Goal: Navigation & Orientation: Find specific page/section

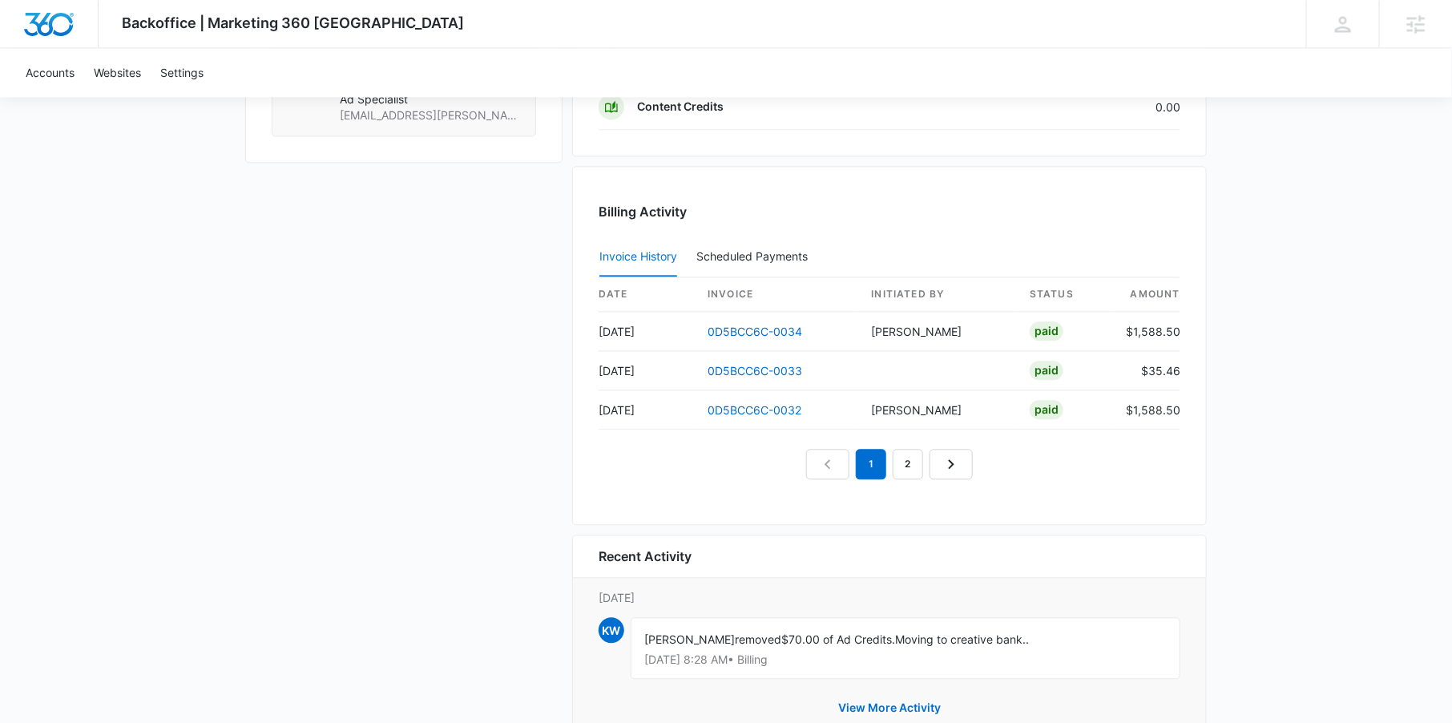
scroll to position [1572, 0]
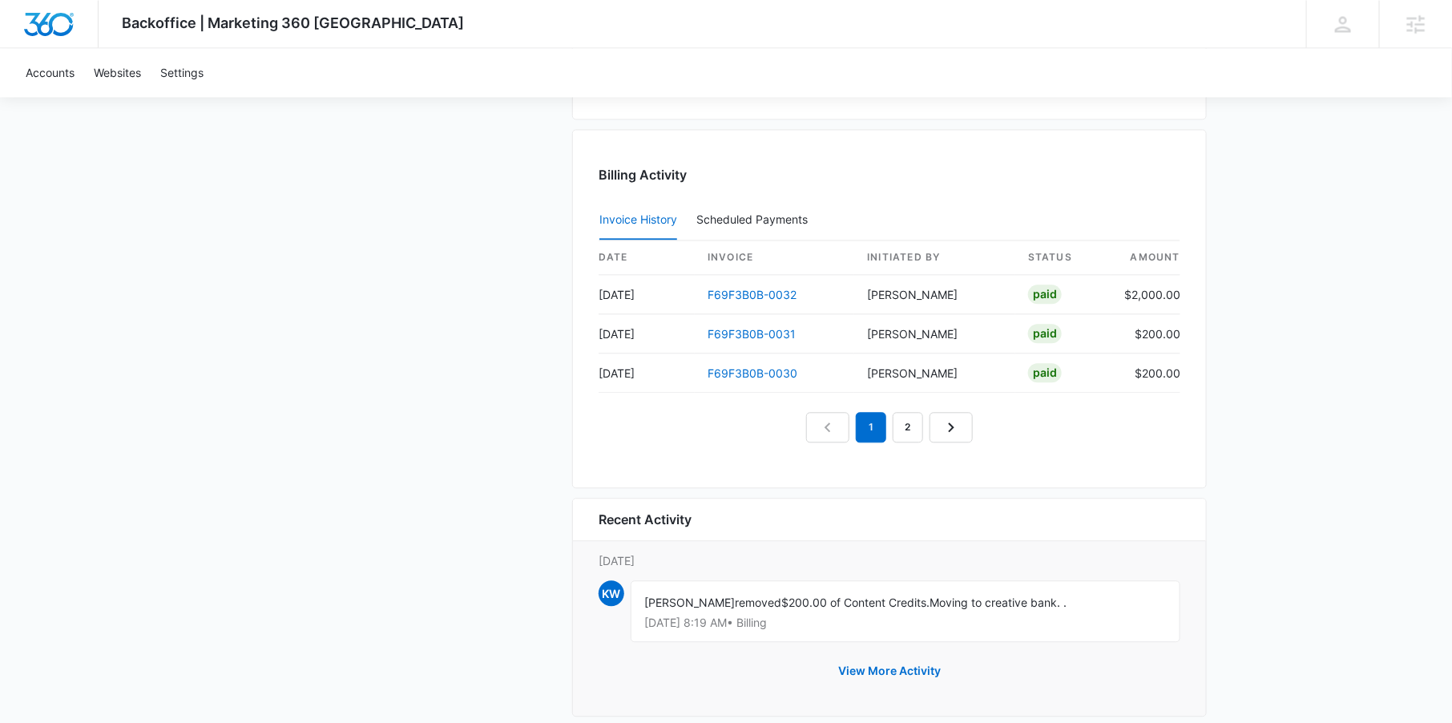
scroll to position [1560, 0]
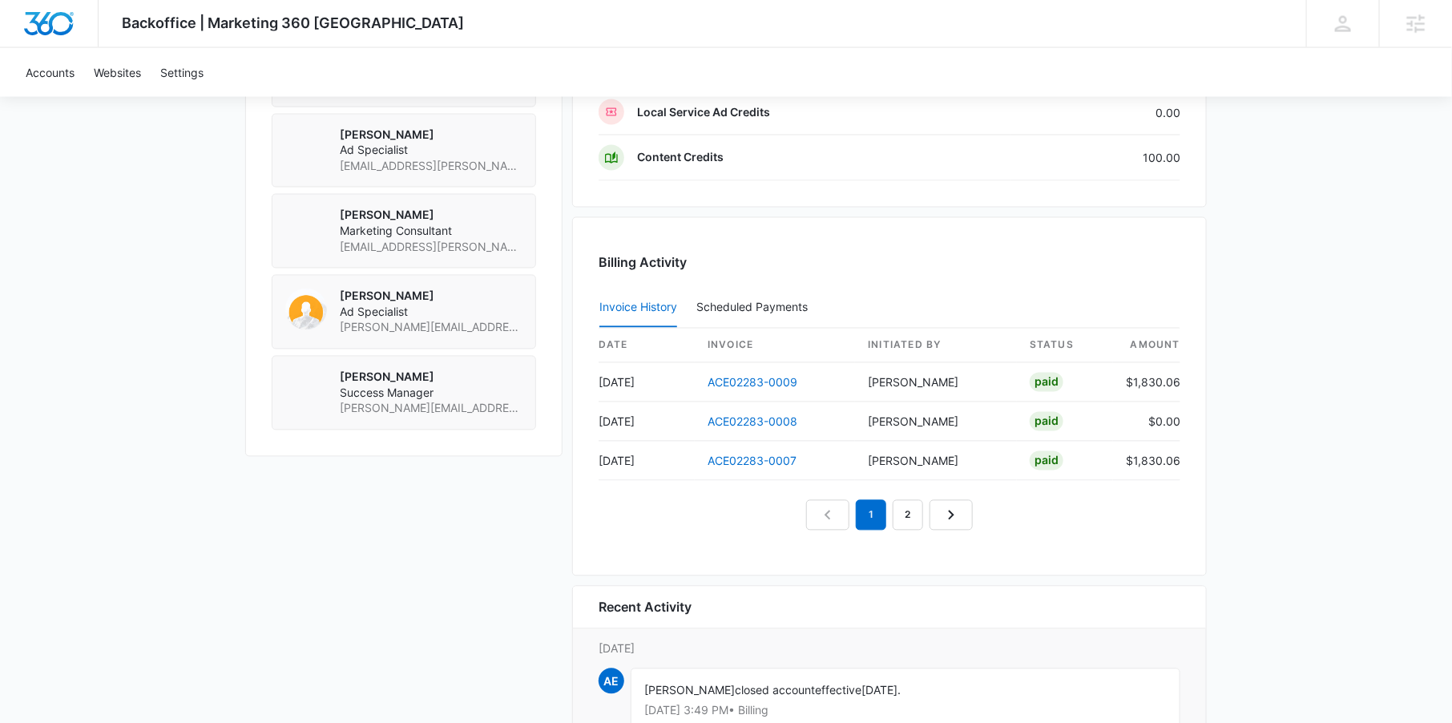
scroll to position [1503, 0]
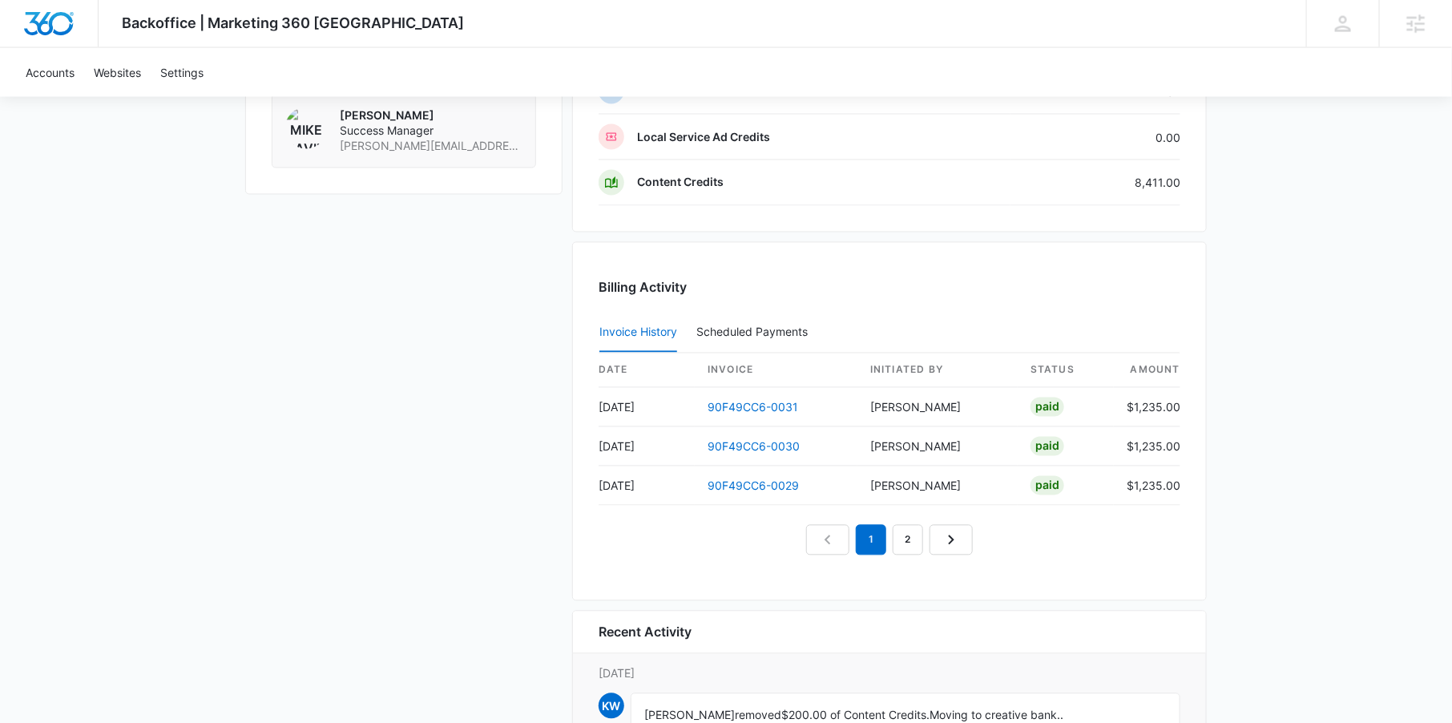
scroll to position [1434, 0]
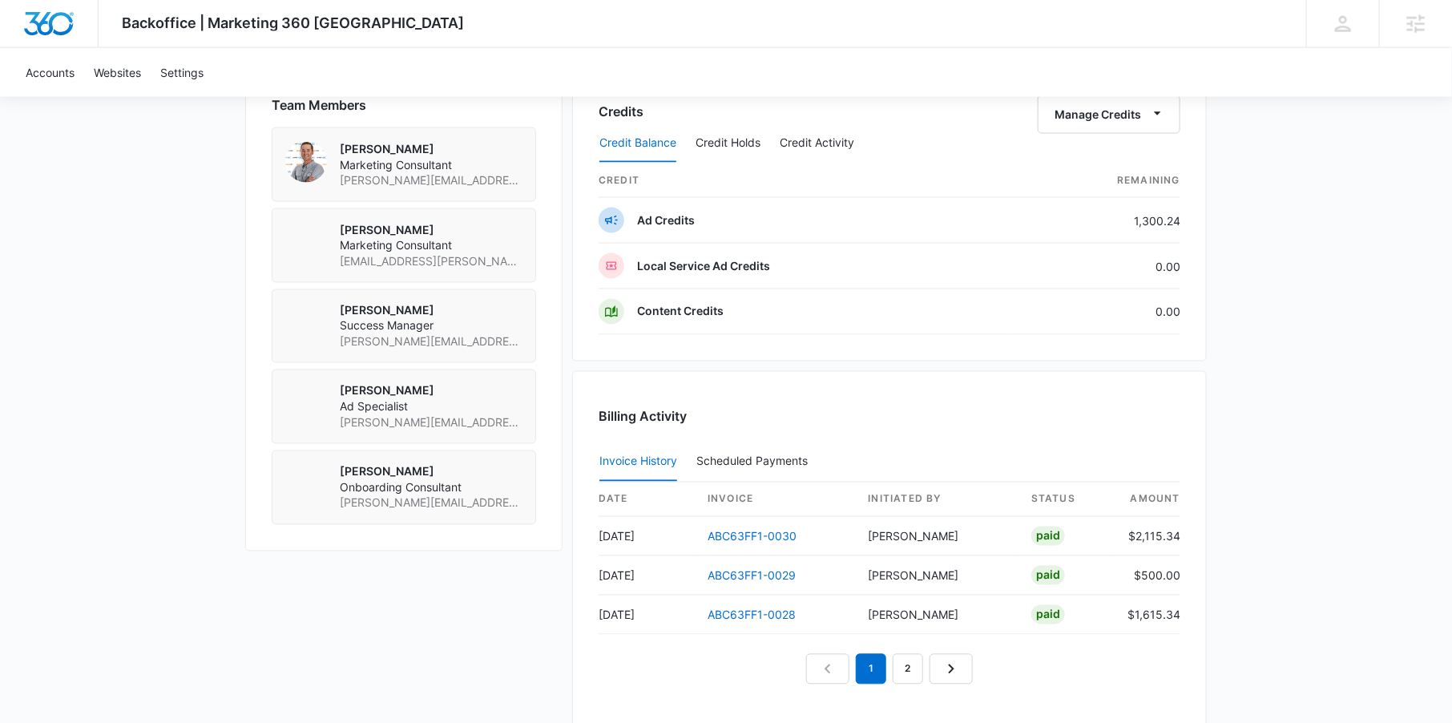
scroll to position [1434, 0]
